Goal: Task Accomplishment & Management: Manage account settings

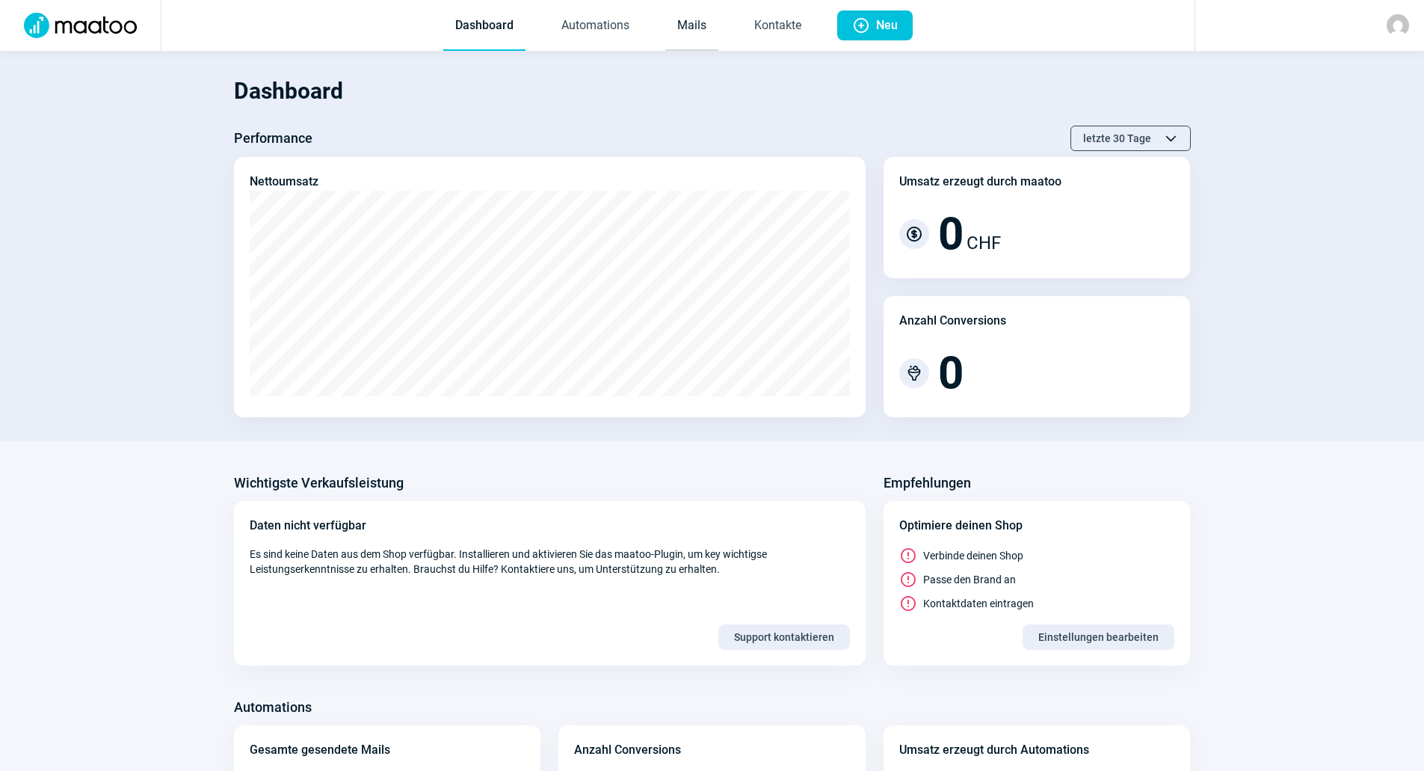
click at [691, 42] on link "Mails" at bounding box center [691, 25] width 53 height 49
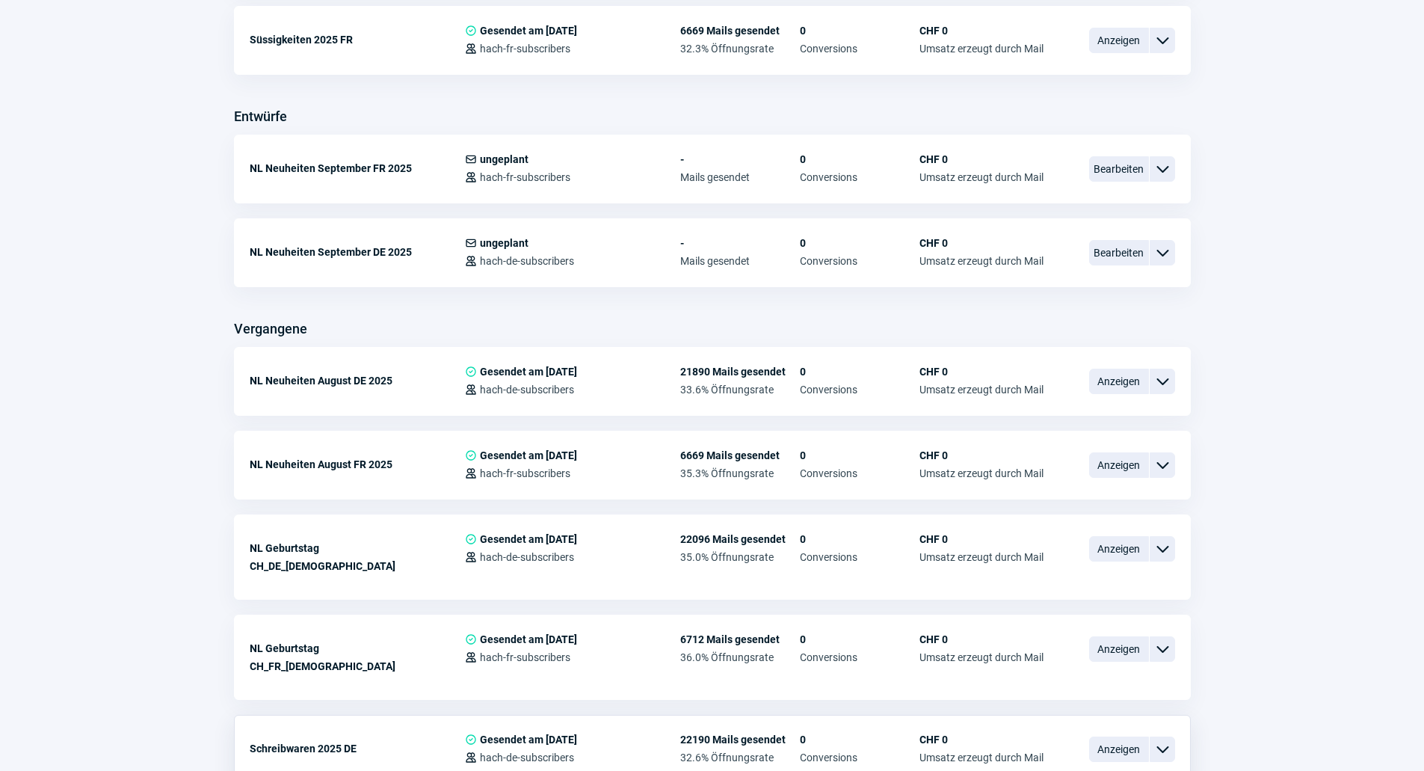
scroll to position [448, 0]
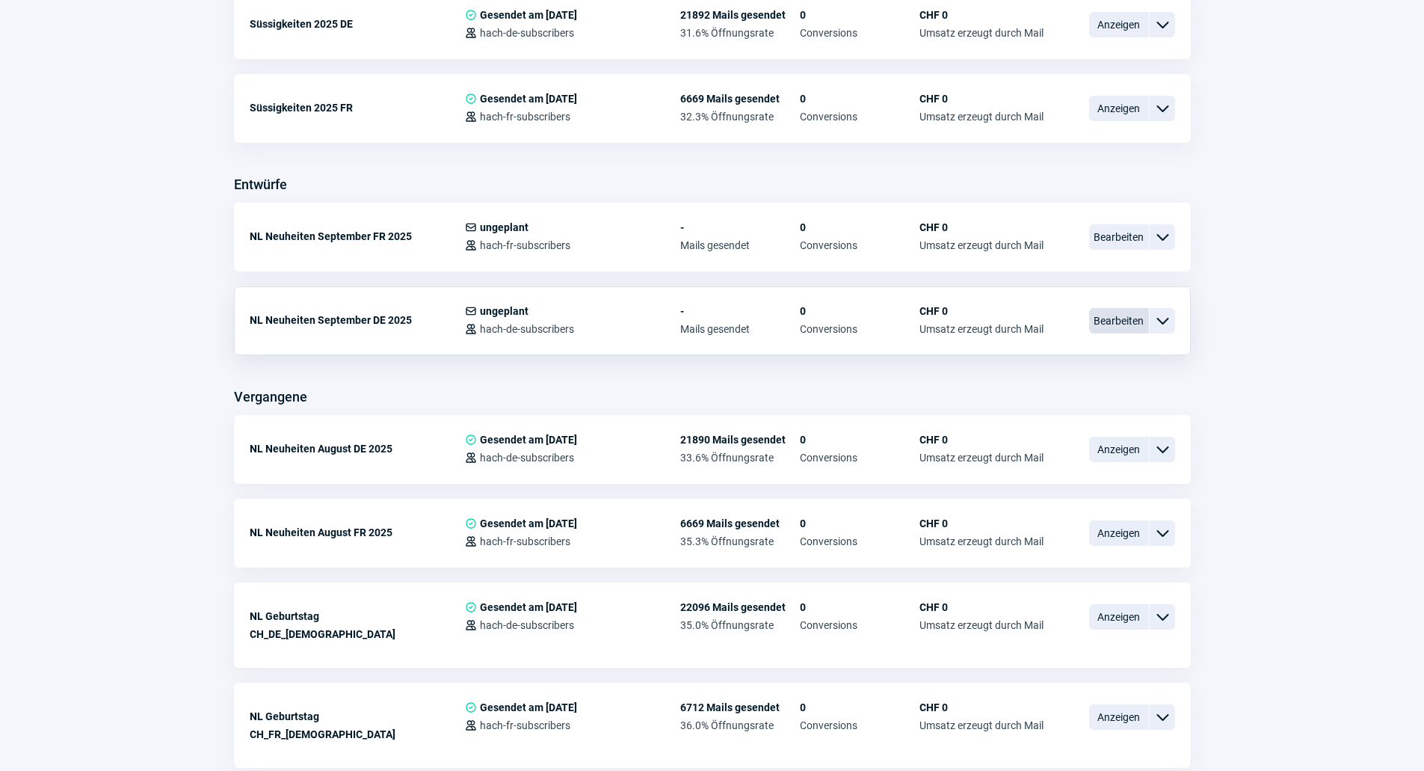
click at [1111, 312] on span "Bearbeiten" at bounding box center [1119, 320] width 60 height 25
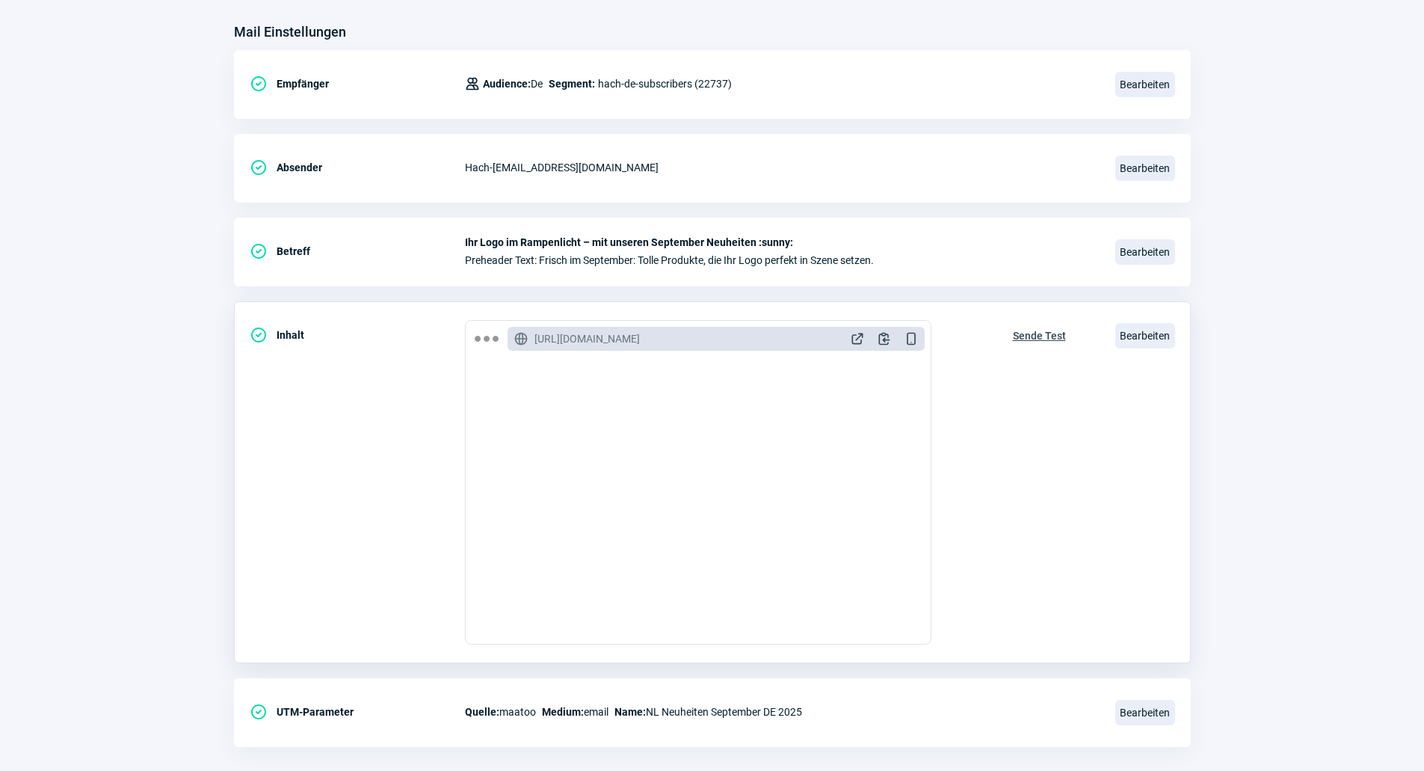
scroll to position [200, 0]
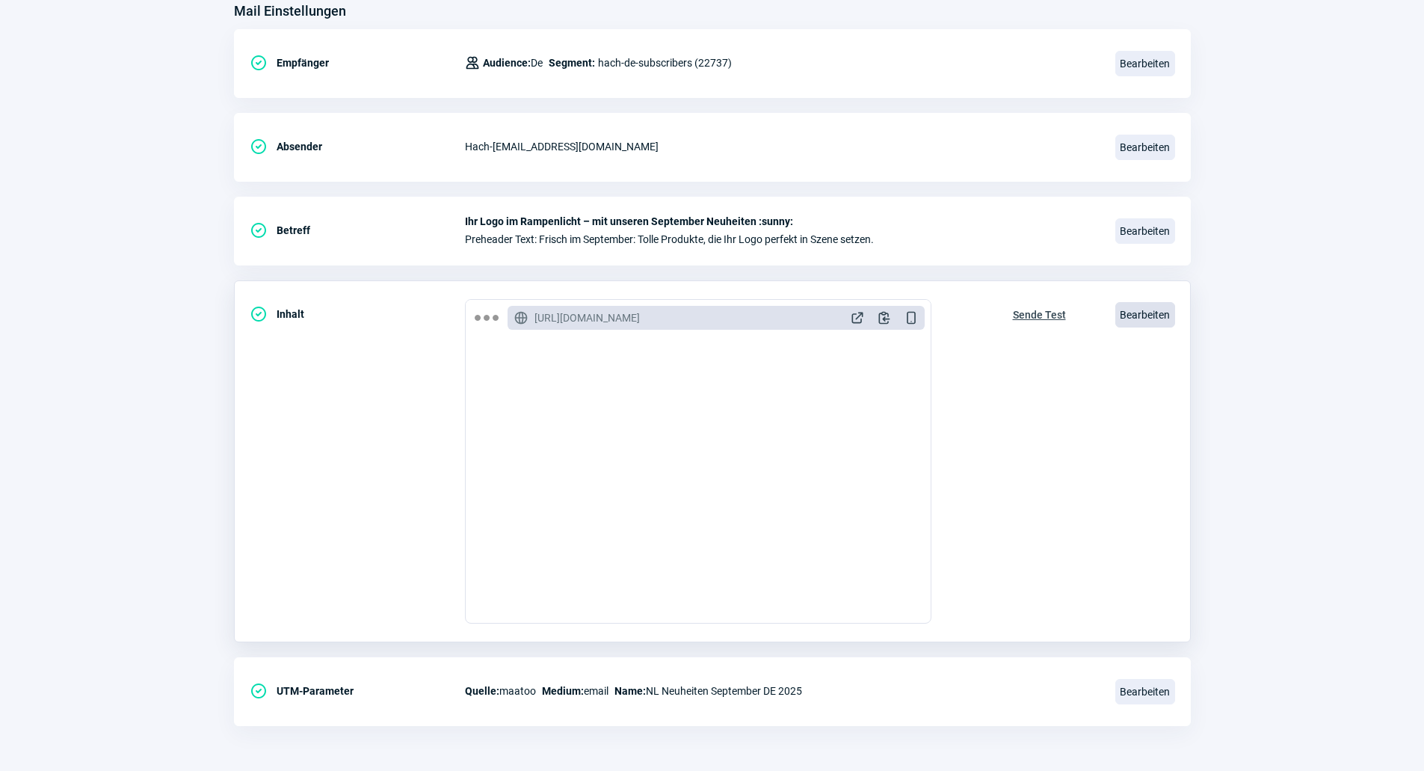
click at [1139, 316] on span "Bearbeiten" at bounding box center [1145, 314] width 60 height 25
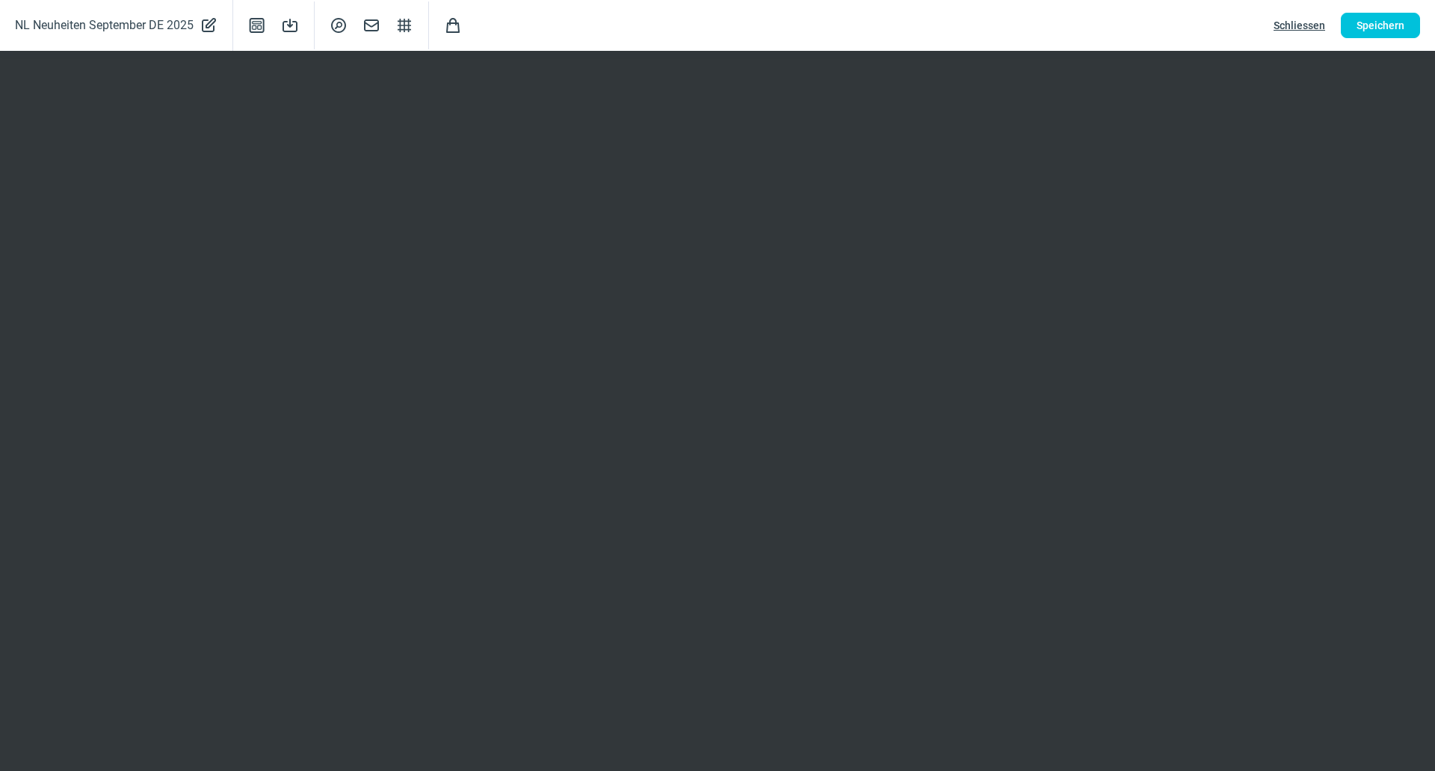
click at [1289, 33] on span "Schliessen" at bounding box center [1300, 25] width 52 height 24
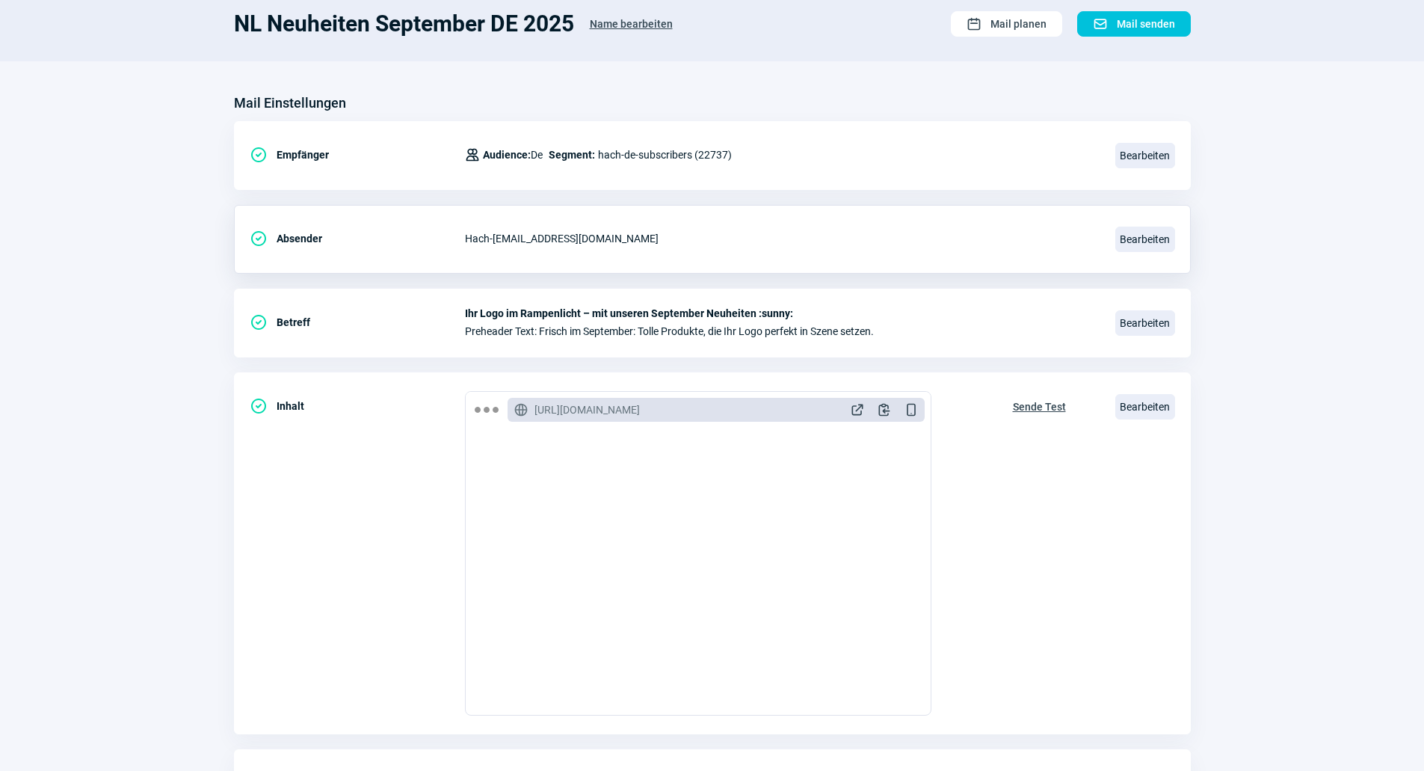
scroll to position [0, 0]
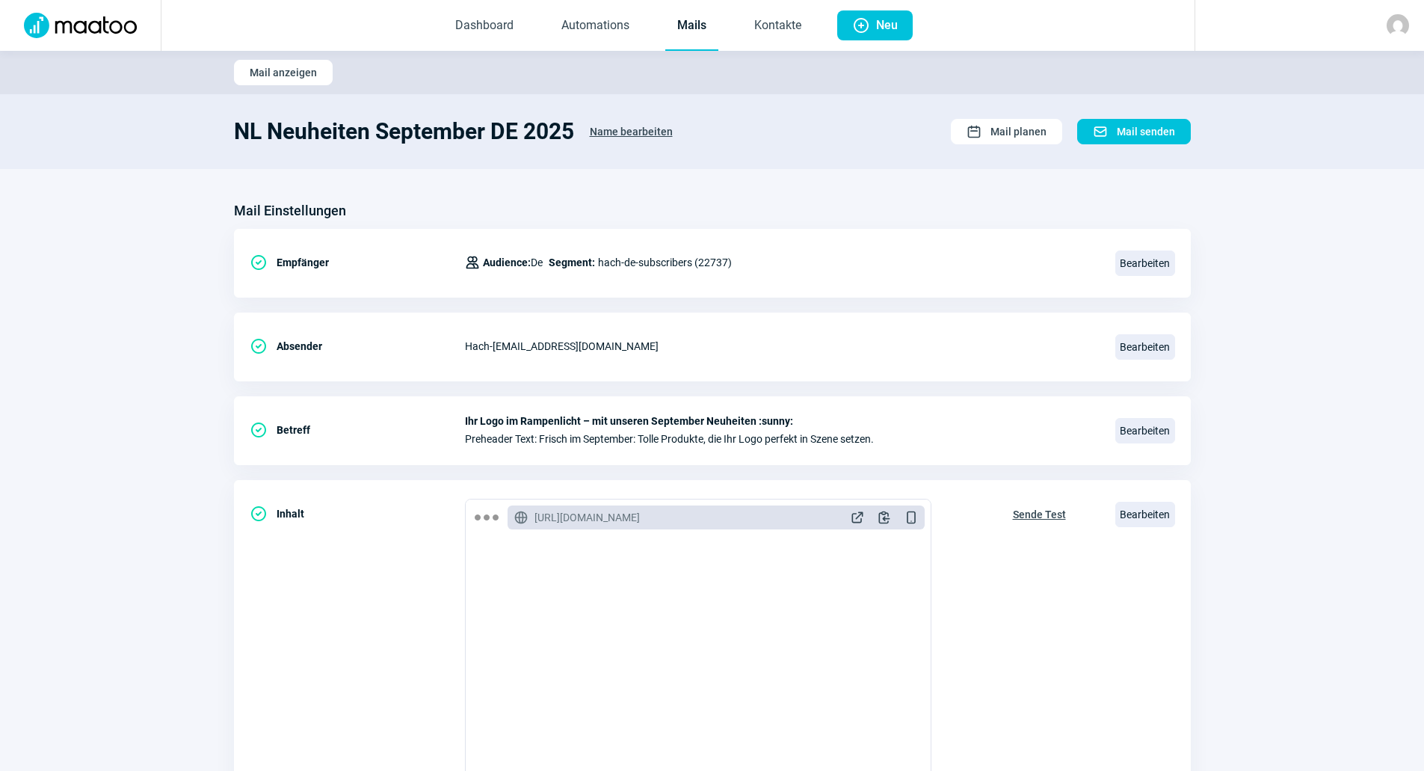
click at [685, 24] on link "Mails" at bounding box center [691, 25] width 53 height 49
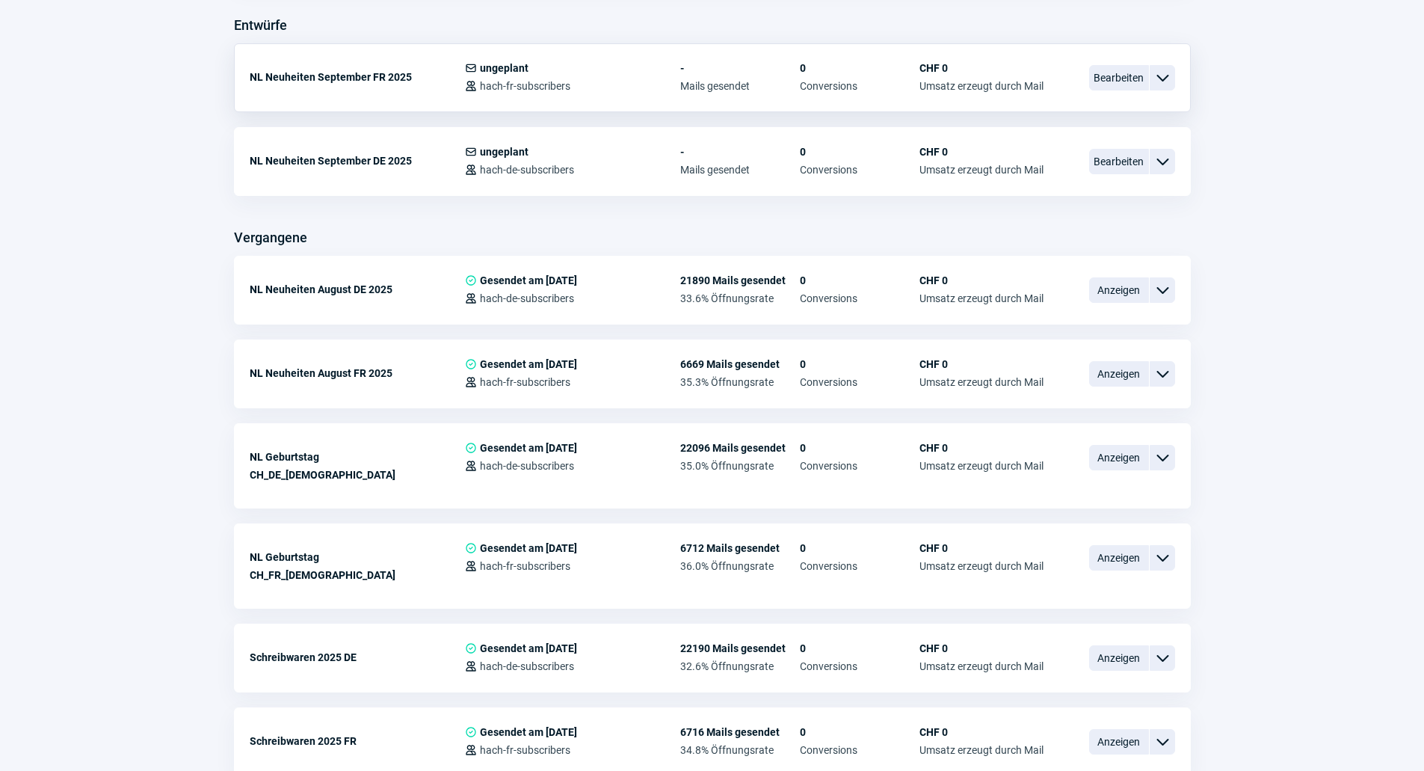
scroll to position [673, 0]
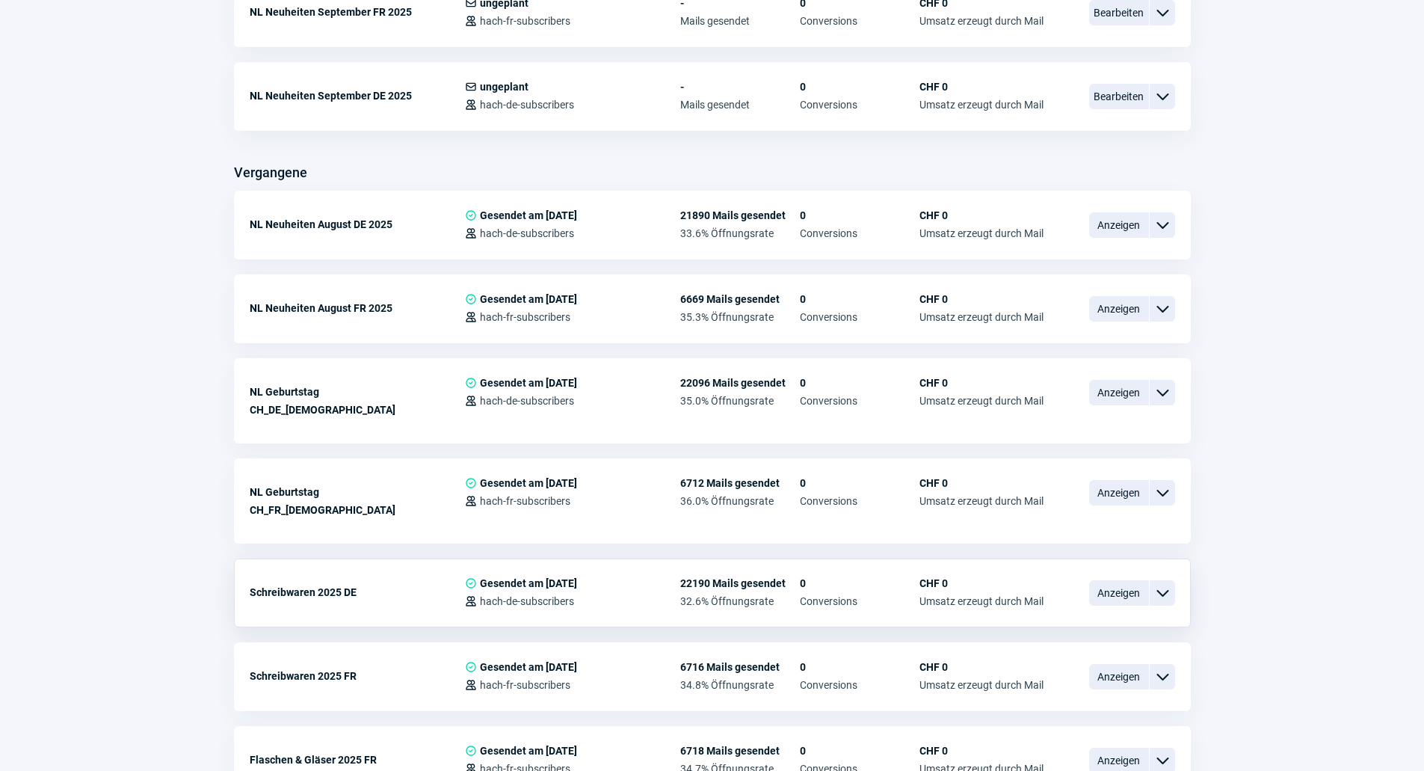
click at [1156, 584] on span "ChevronDown icon" at bounding box center [1162, 593] width 18 height 18
click at [1064, 668] on div "Kopieren" at bounding box center [1084, 681] width 179 height 27
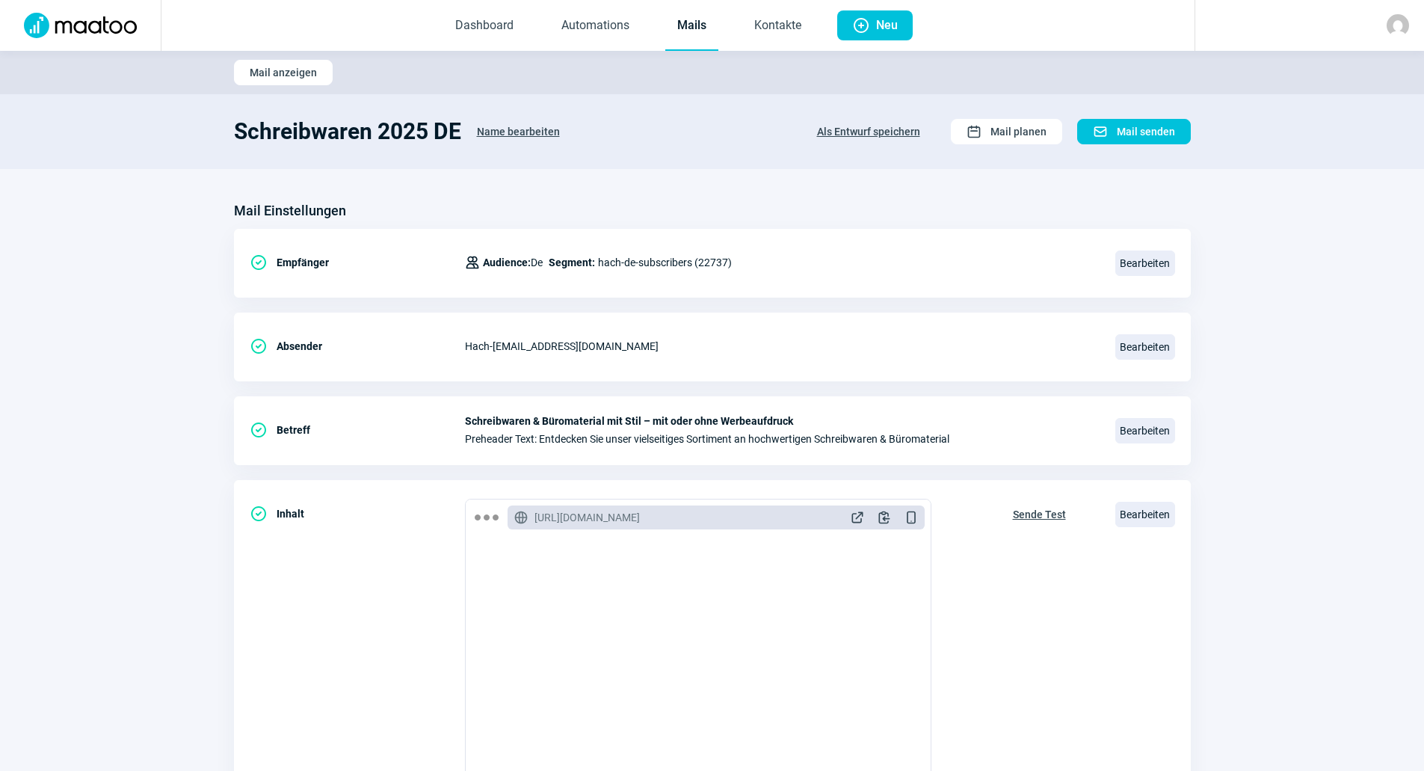
click at [486, 134] on span "Name bearbeiten" at bounding box center [518, 132] width 83 height 24
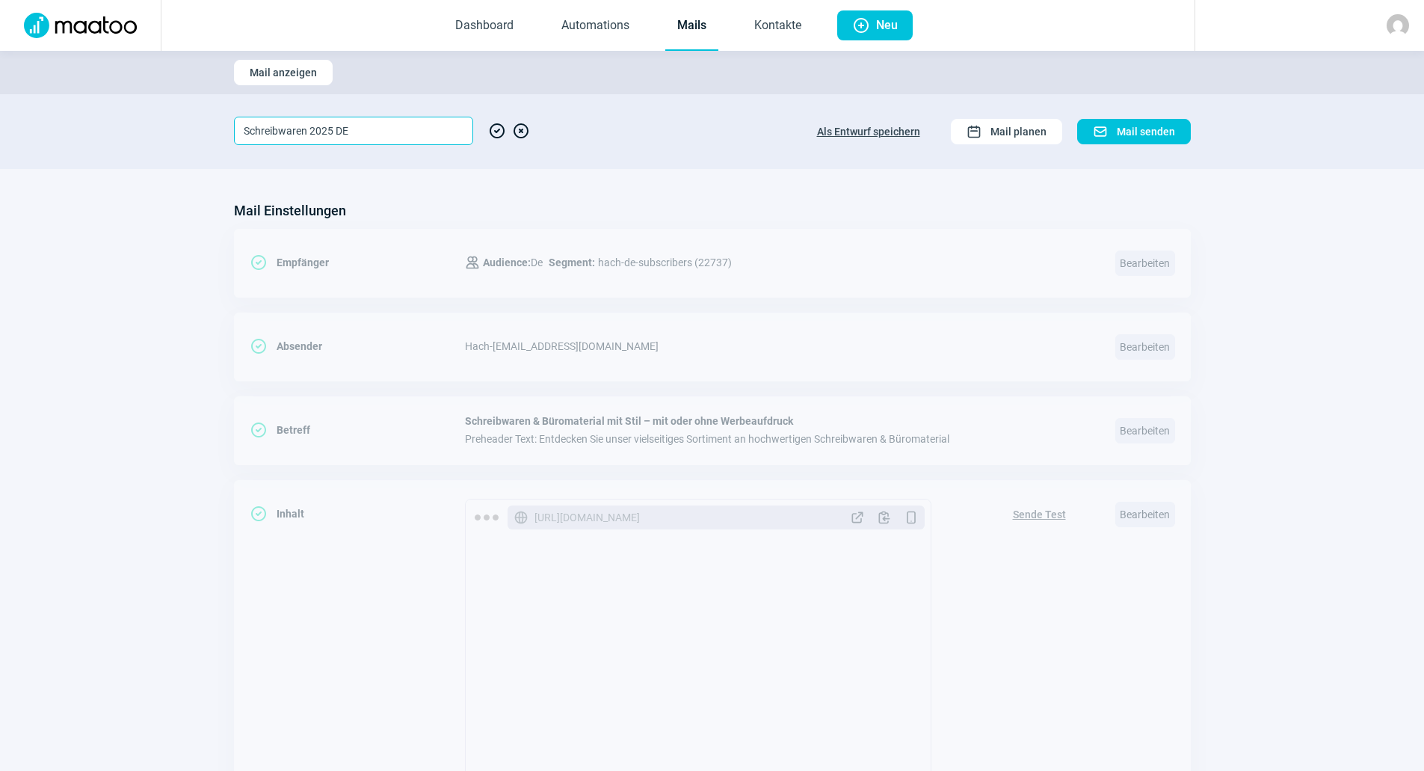
drag, startPoint x: 452, startPoint y: 134, endPoint x: 75, endPoint y: 132, distance: 376.7
click at [75, 132] on section "Schreibwaren 2025 DE CheckCircle icon XCircle icon Als Entwurf speichern Calend…" at bounding box center [712, 131] width 1424 height 75
type input "Test "FunFact""
click at [497, 138] on span "CheckCircle icon" at bounding box center [497, 131] width 18 height 28
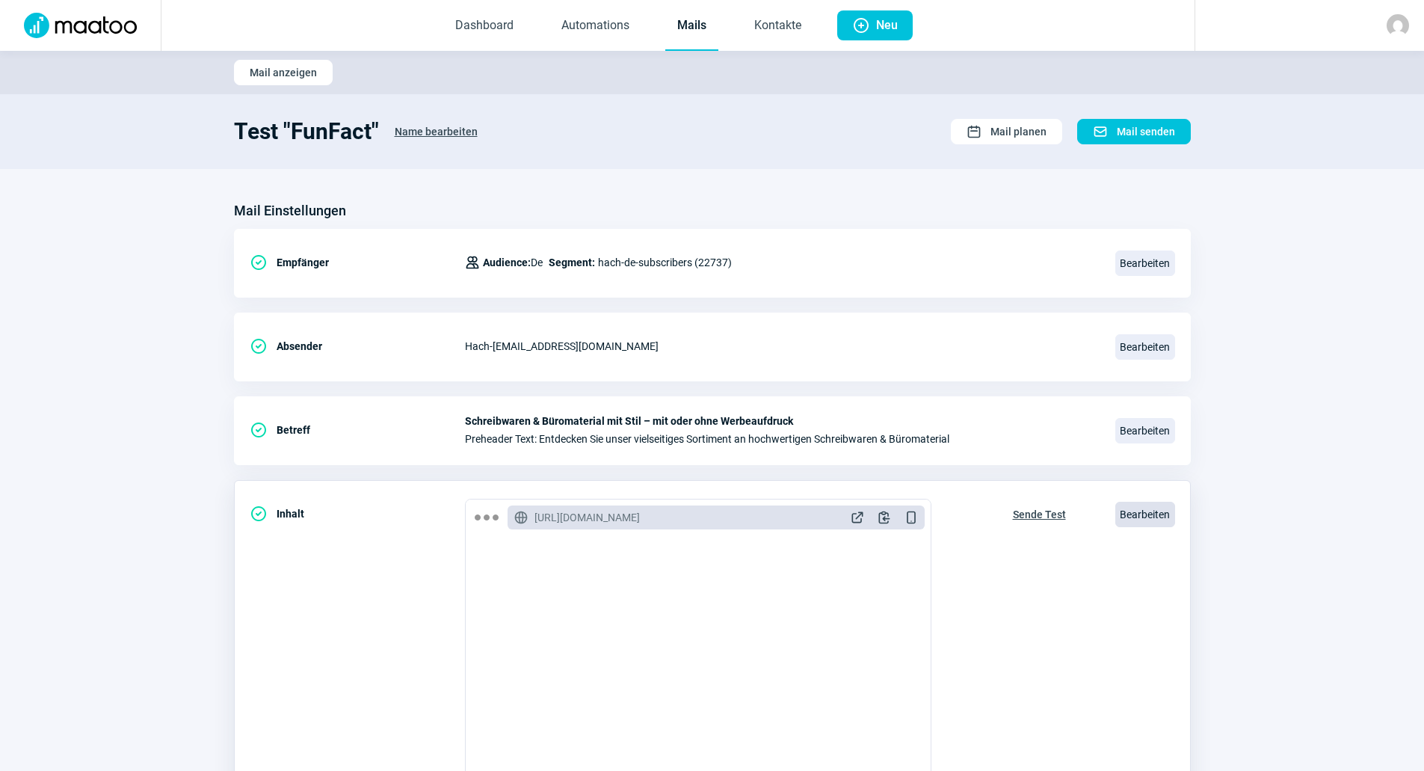
click at [1165, 507] on span "Bearbeiten" at bounding box center [1145, 514] width 60 height 25
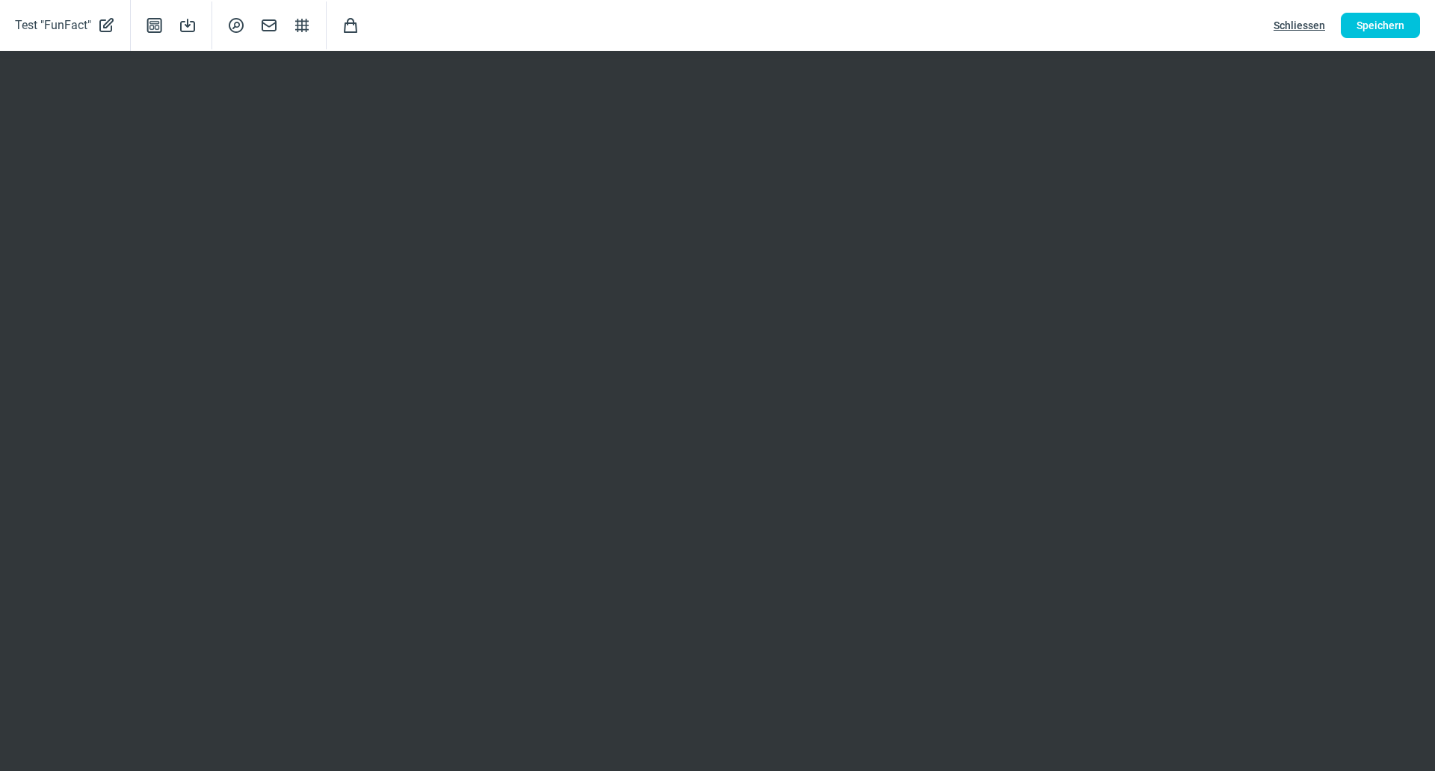
click at [1096, 30] on div "Test "FunFact" PencilAlt icon Template icon Save icon SearchCircle icon Mail ic…" at bounding box center [717, 25] width 1435 height 51
click at [1227, 13] on div "Test "FunFact" PencilAlt icon Template icon Save icon SearchCircle icon Mail ic…" at bounding box center [717, 25] width 1435 height 51
click at [1077, 0] on div "Test "FunFact" PencilAlt icon Template icon Save icon SearchCircle icon Mail ic…" at bounding box center [717, 25] width 1435 height 51
click at [1076, 19] on div "Test "FunFact" PencilAlt icon Template icon Save icon SearchCircle icon Mail ic…" at bounding box center [717, 25] width 1435 height 51
click at [1289, 17] on span "Schliessen" at bounding box center [1300, 25] width 52 height 24
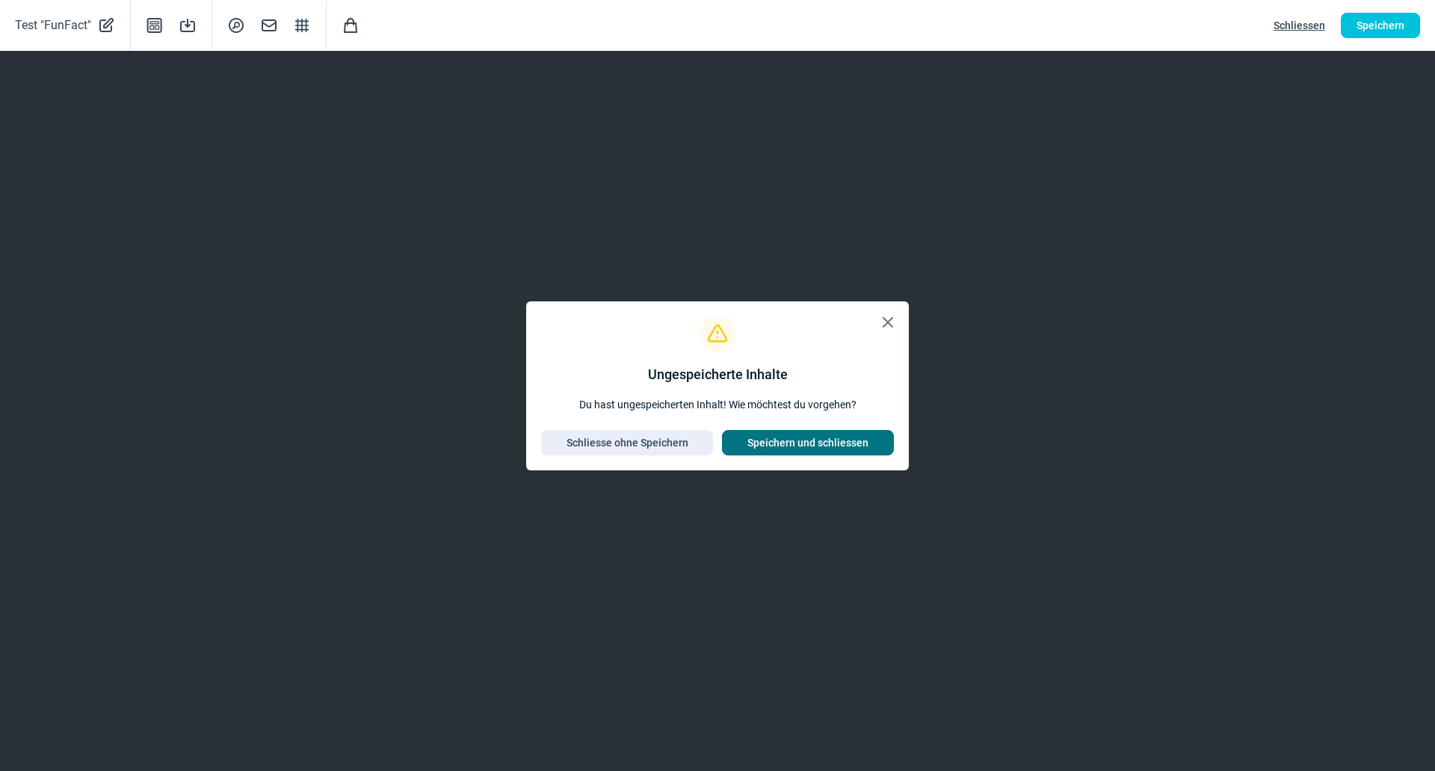
click at [829, 443] on span "Speichern und schliessen" at bounding box center [807, 443] width 121 height 24
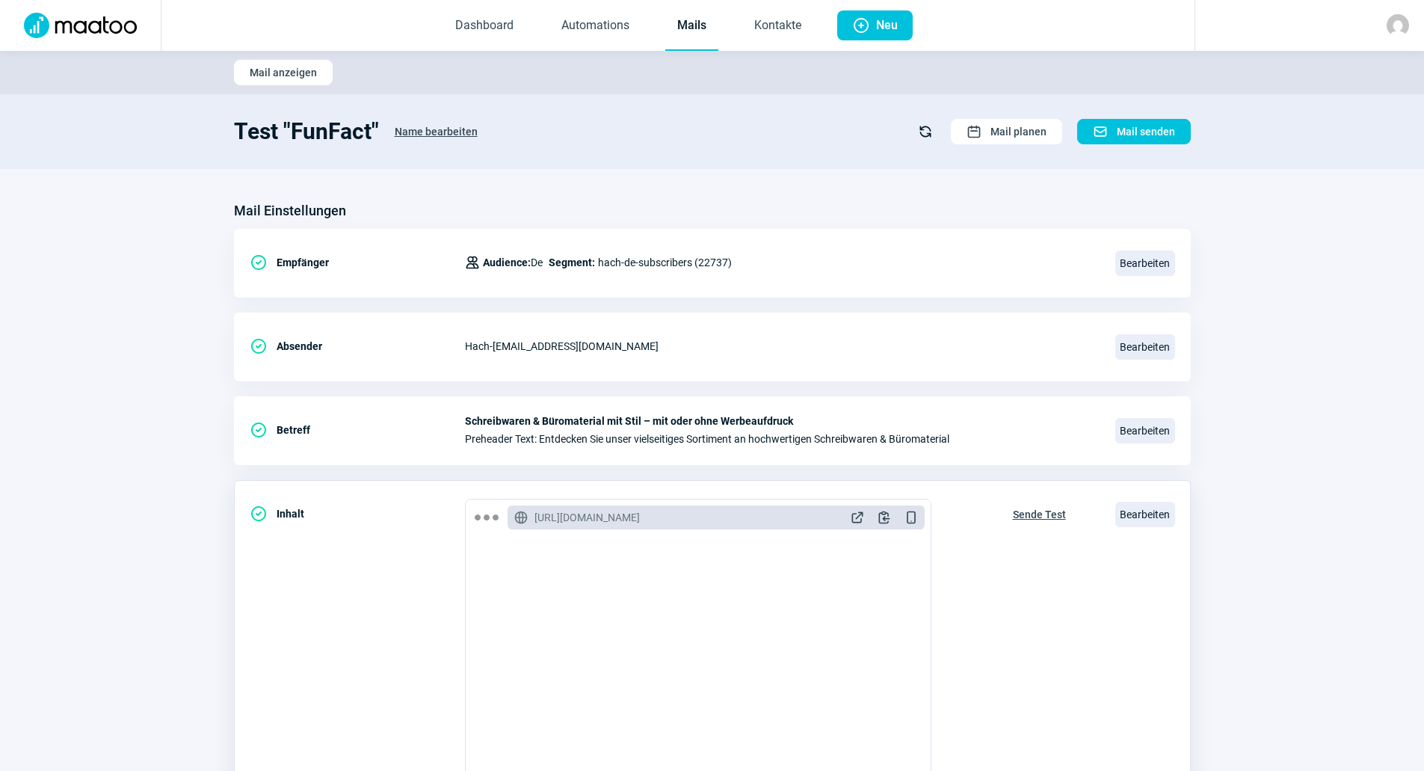
click at [1025, 510] on span "Sende Test" at bounding box center [1039, 514] width 53 height 24
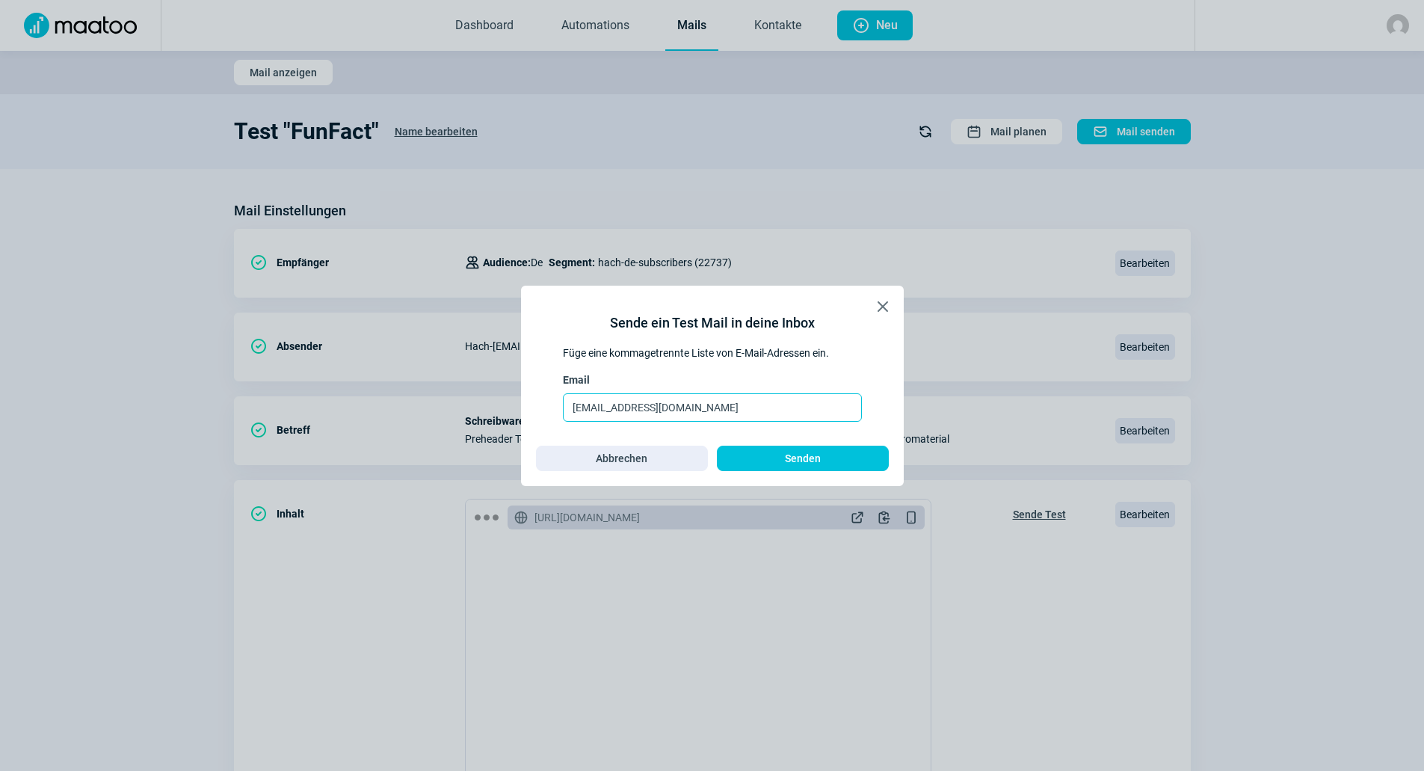
drag, startPoint x: 706, startPoint y: 421, endPoint x: 416, endPoint y: 421, distance: 290.0
click at [416, 421] on div "X icon Sende ein Test Mail in deine Inbox Füge eine kommagetrennte Liste von E-…" at bounding box center [712, 385] width 1424 height 771
type input "l"
click at [682, 456] on span "Abbrechen" at bounding box center [622, 458] width 141 height 24
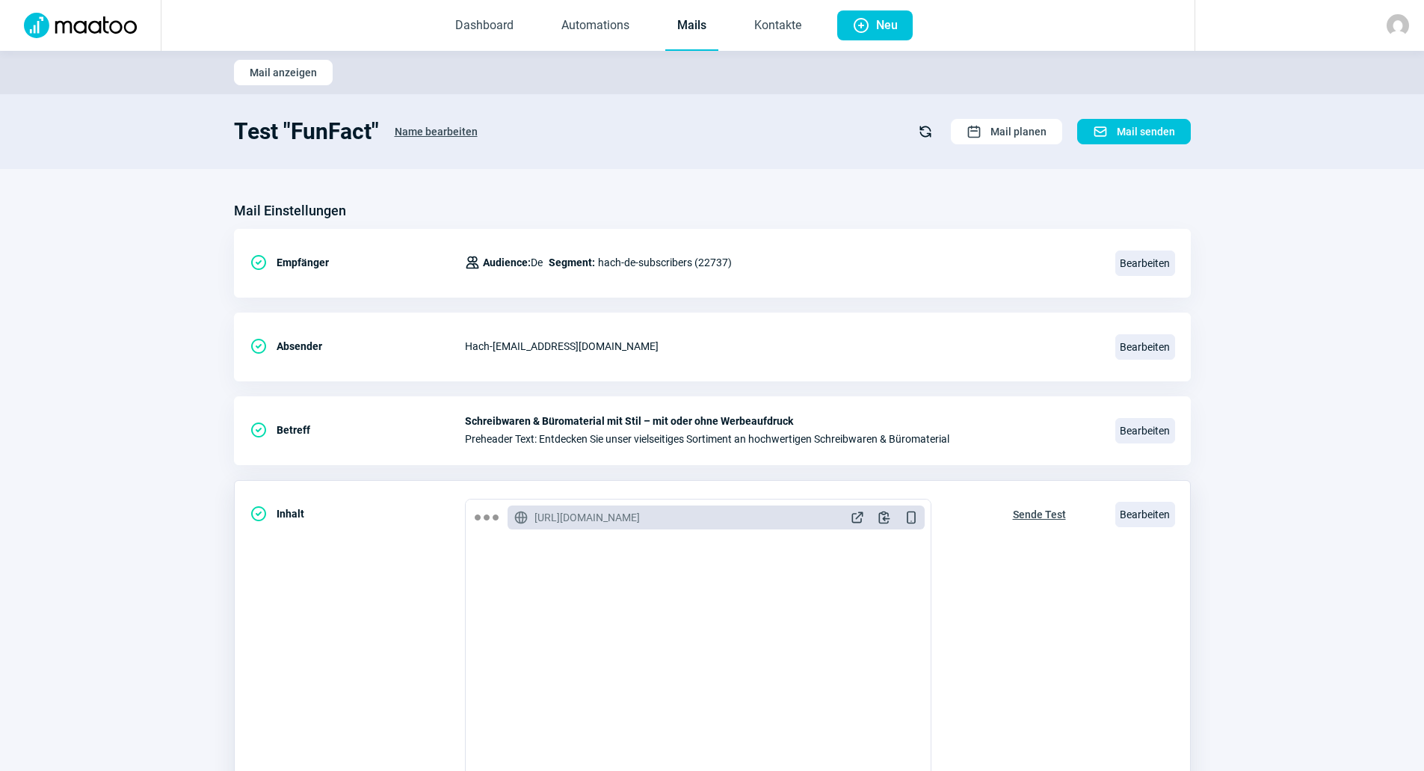
click at [1005, 520] on button "Sende Test" at bounding box center [1039, 513] width 84 height 28
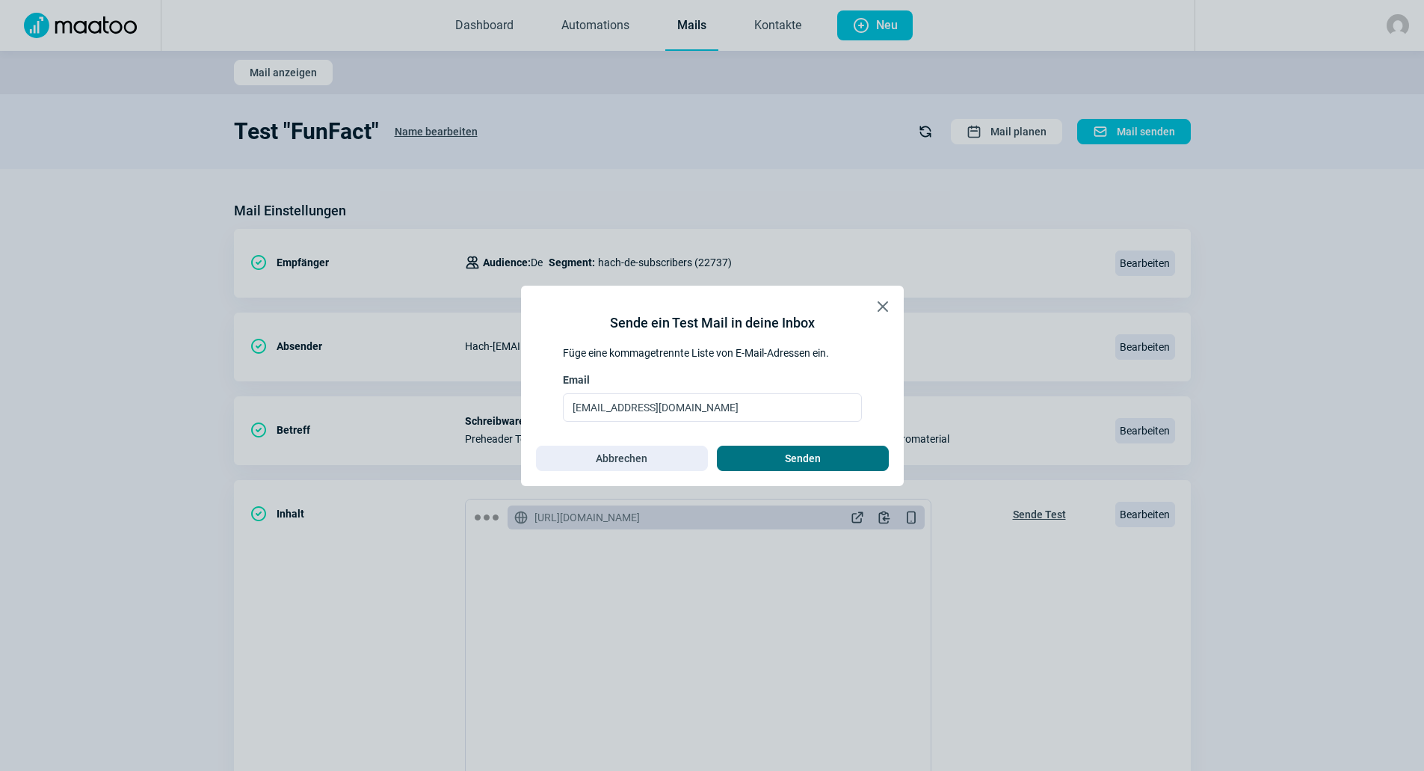
click at [792, 456] on span "Senden" at bounding box center [803, 458] width 36 height 24
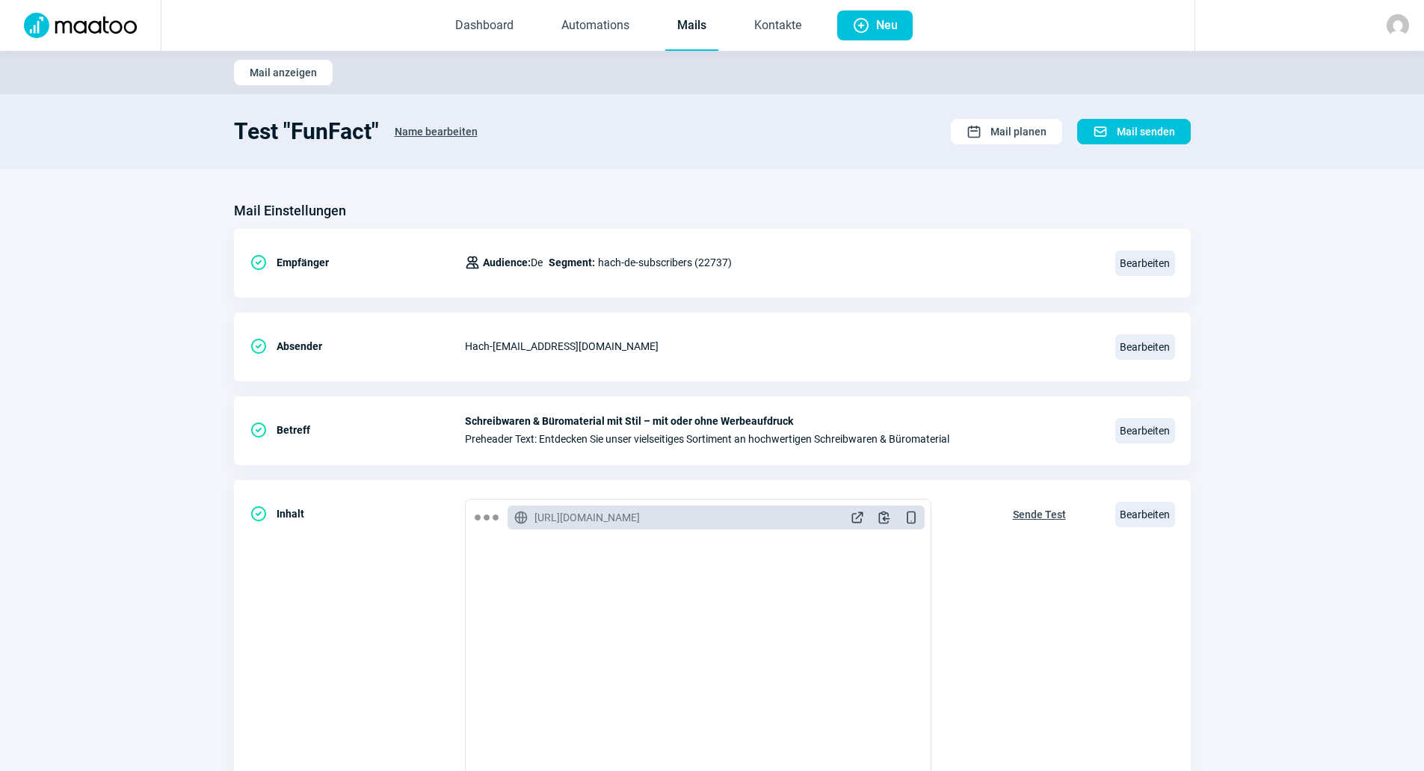
click at [685, 164] on section "Test "FunFact" Name bearbeiten Calendar icon Mail planen Mail icon Mail senden" at bounding box center [712, 131] width 1424 height 75
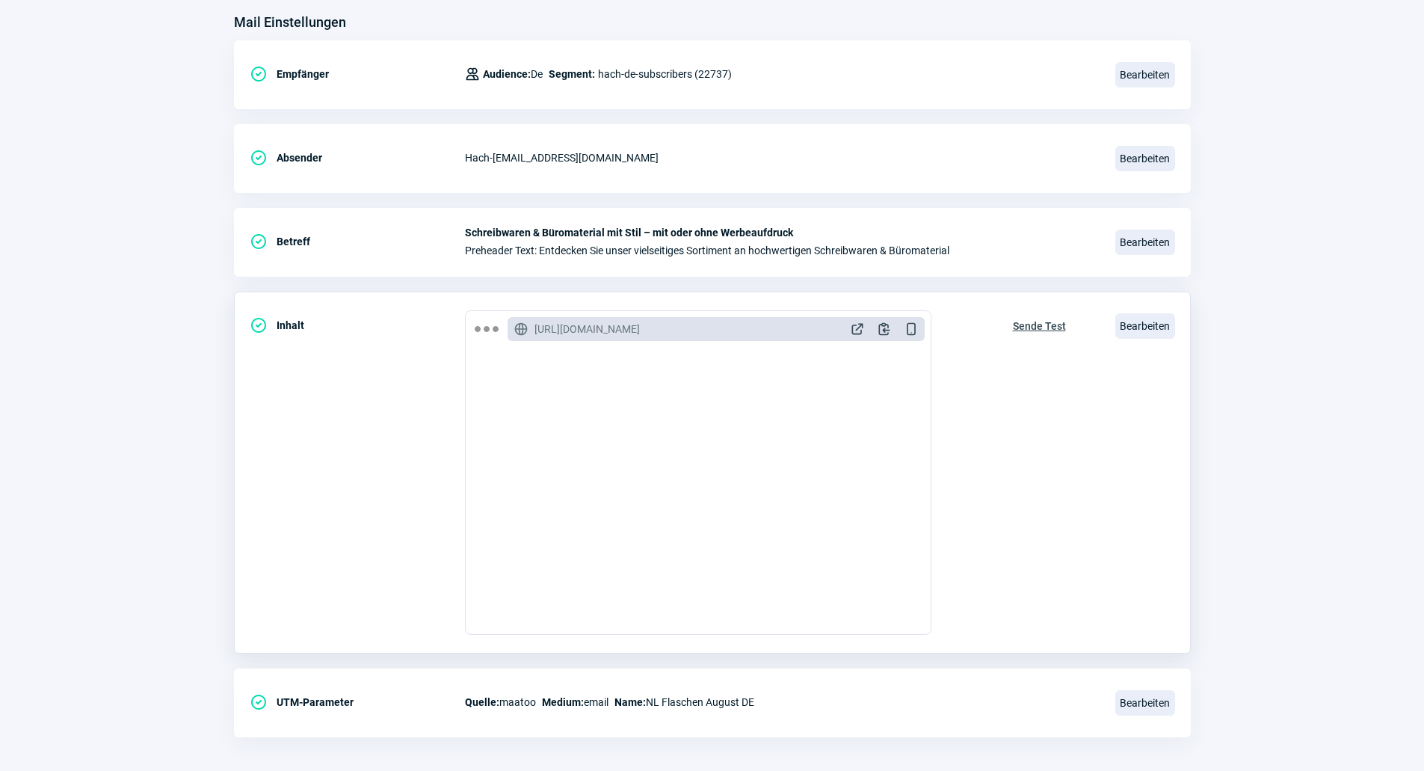
scroll to position [200, 0]
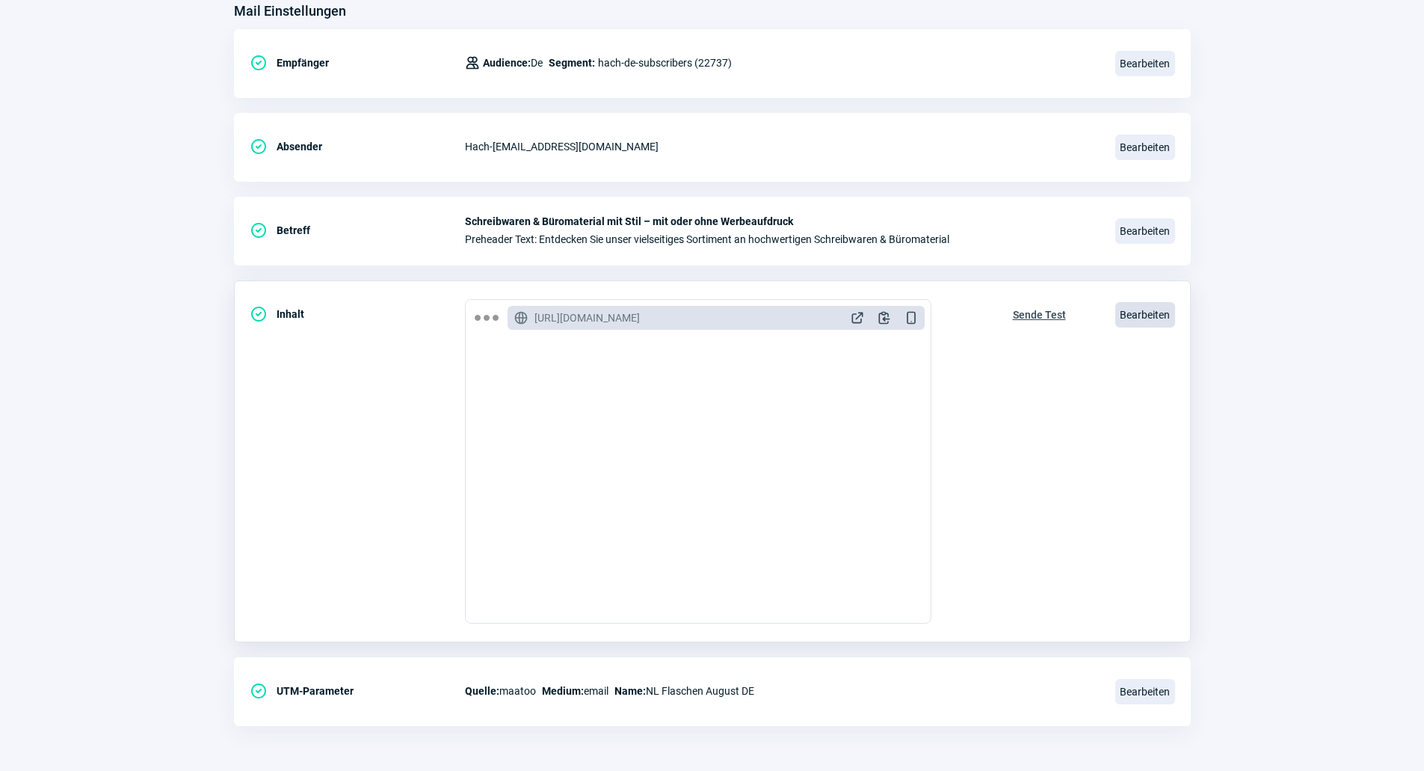
click at [1135, 318] on span "Bearbeiten" at bounding box center [1145, 314] width 60 height 25
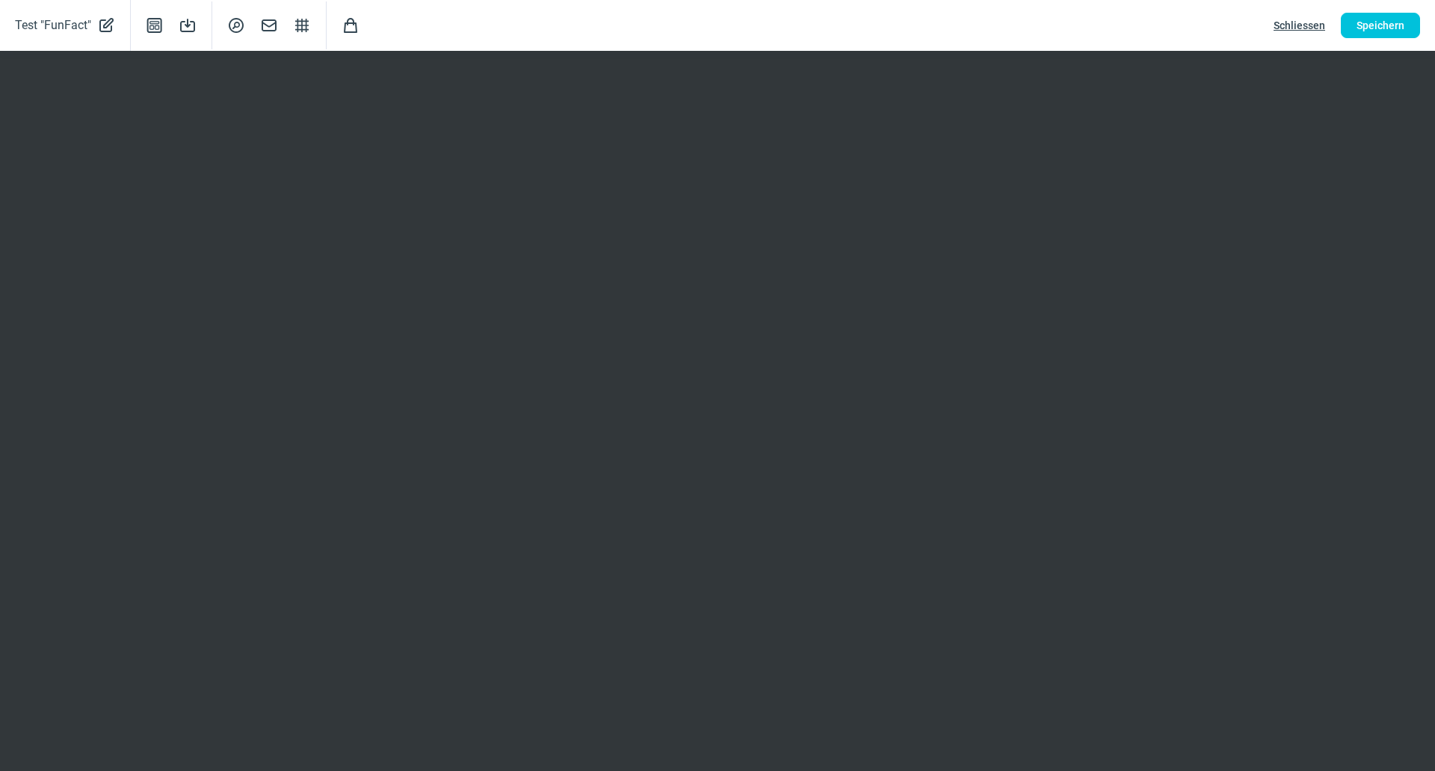
click at [1312, 13] on span "Schliessen" at bounding box center [1300, 25] width 52 height 24
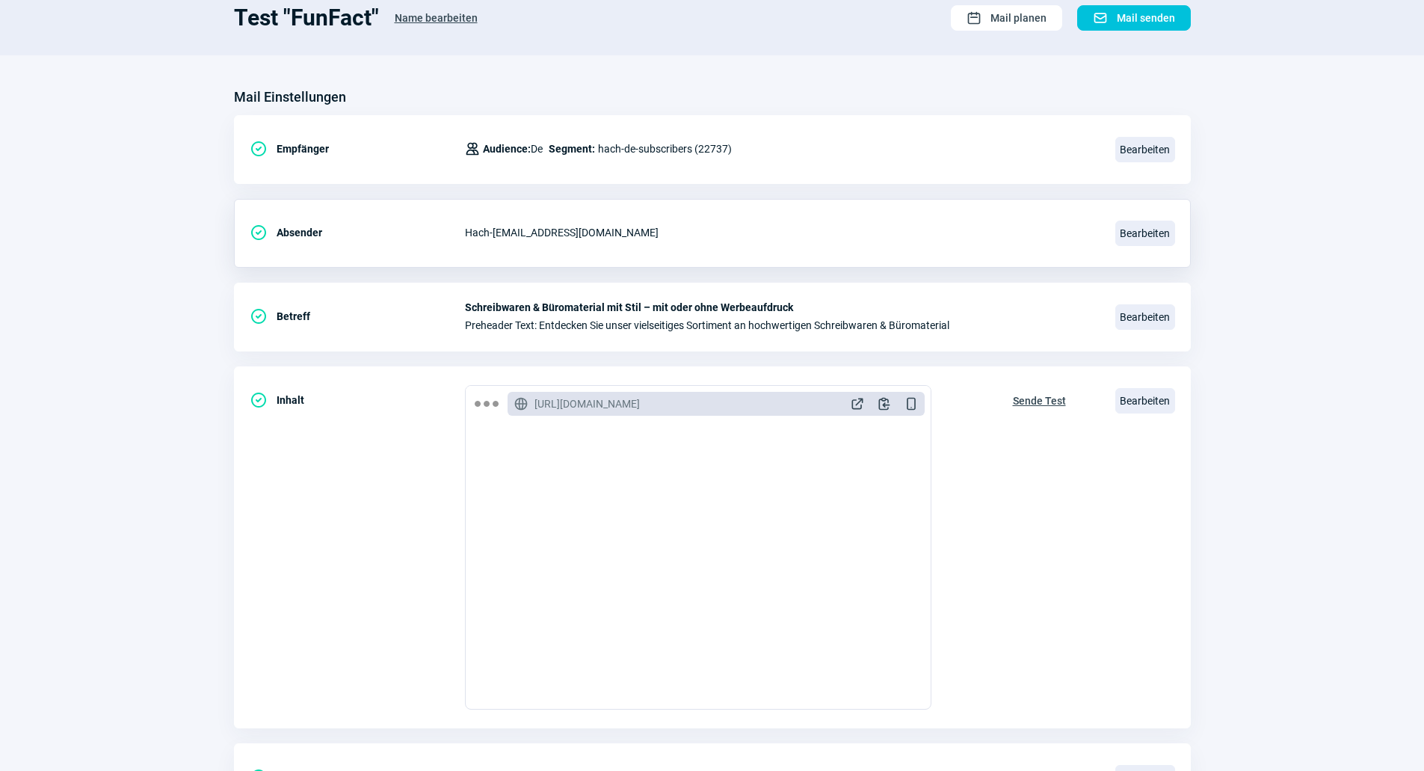
scroll to position [0, 0]
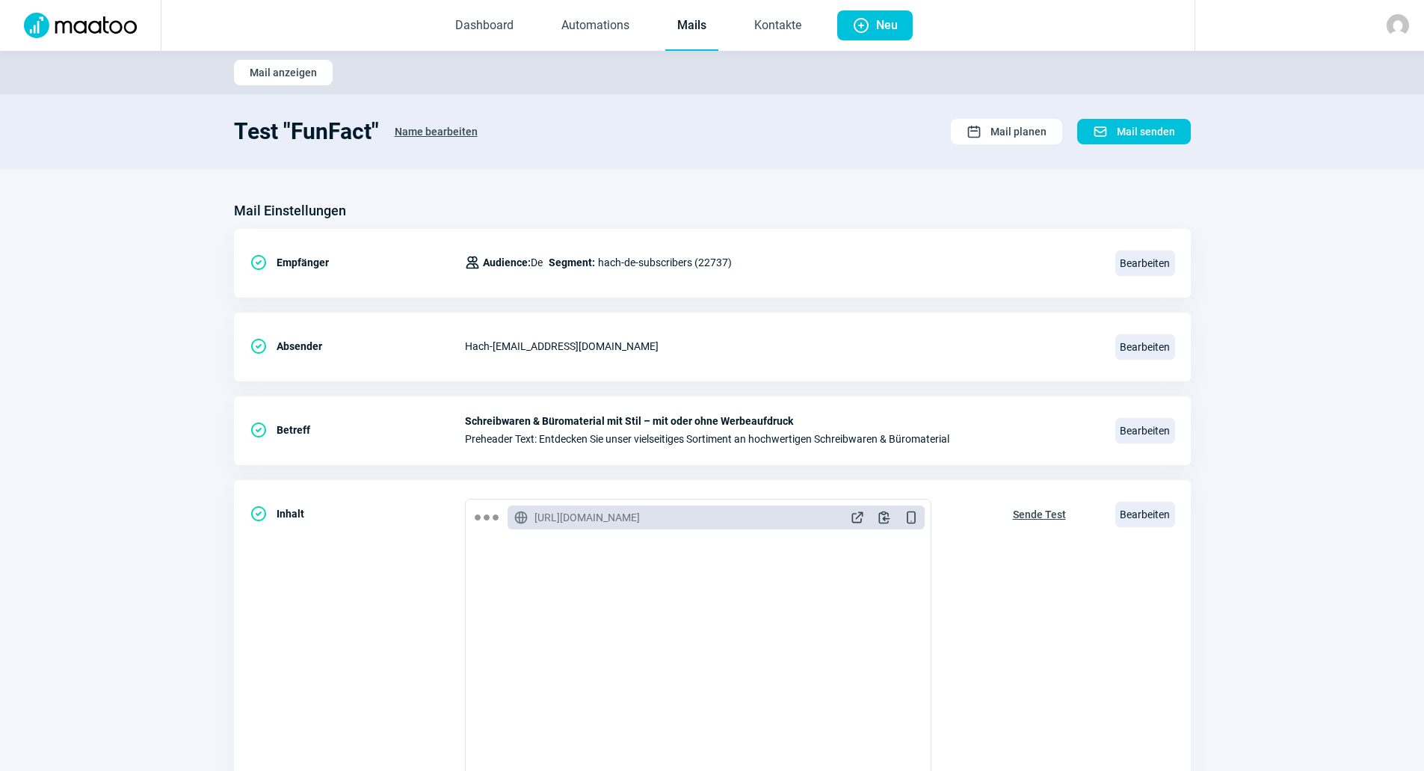
click at [682, 37] on link "Mails" at bounding box center [691, 25] width 53 height 49
